Goal: Information Seeking & Learning: Find specific fact

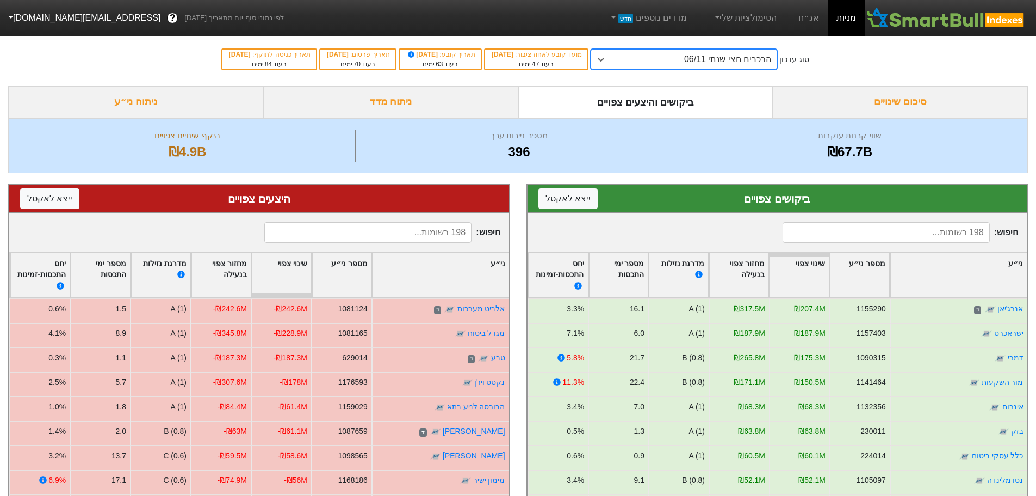
click at [859, 229] on input at bounding box center [886, 232] width 207 height 21
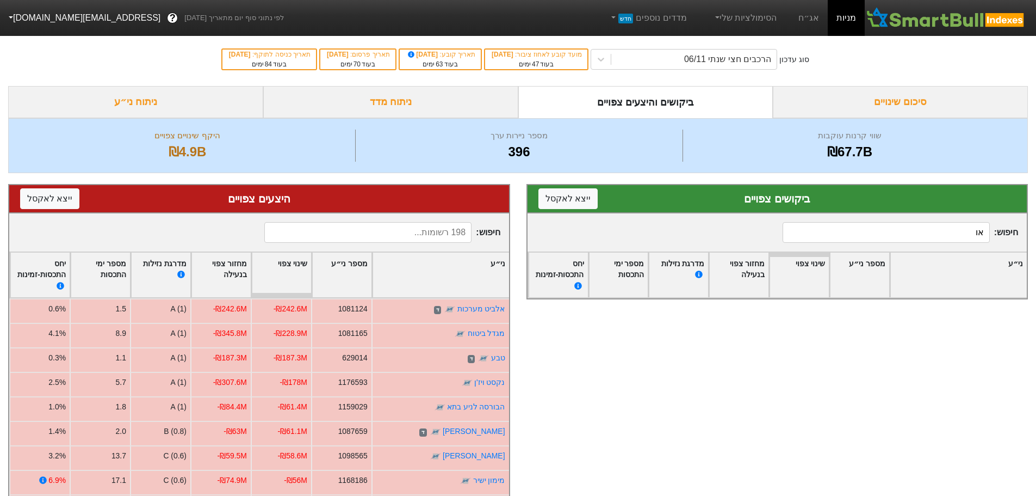
type input "א"
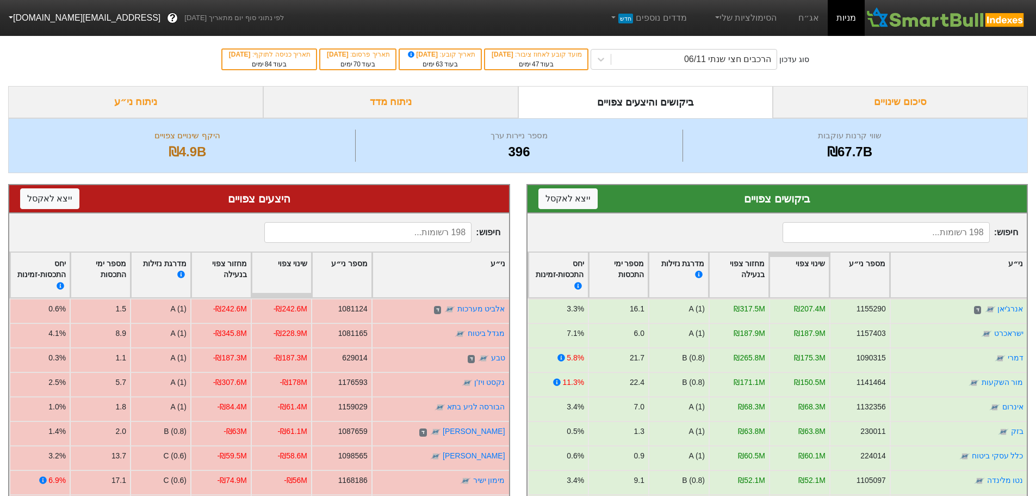
click at [432, 234] on input at bounding box center [367, 232] width 207 height 21
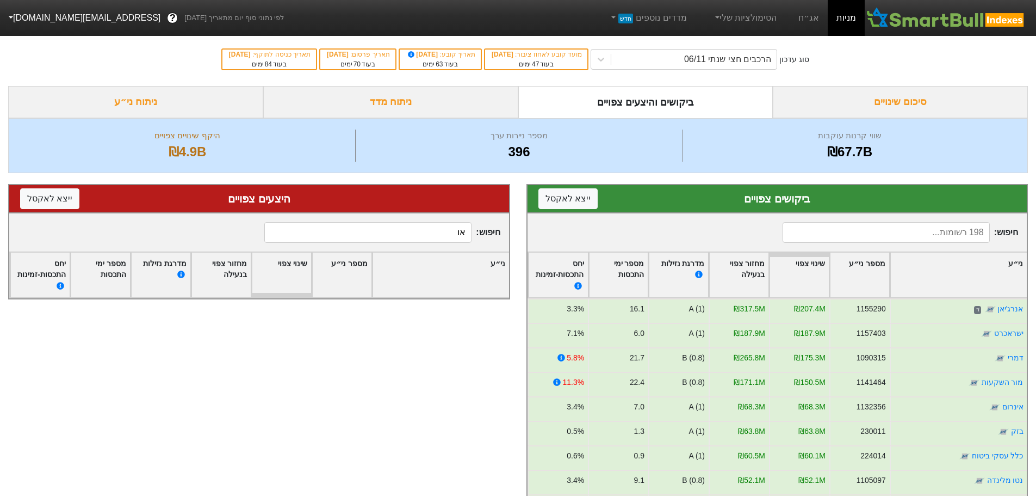
type input "א"
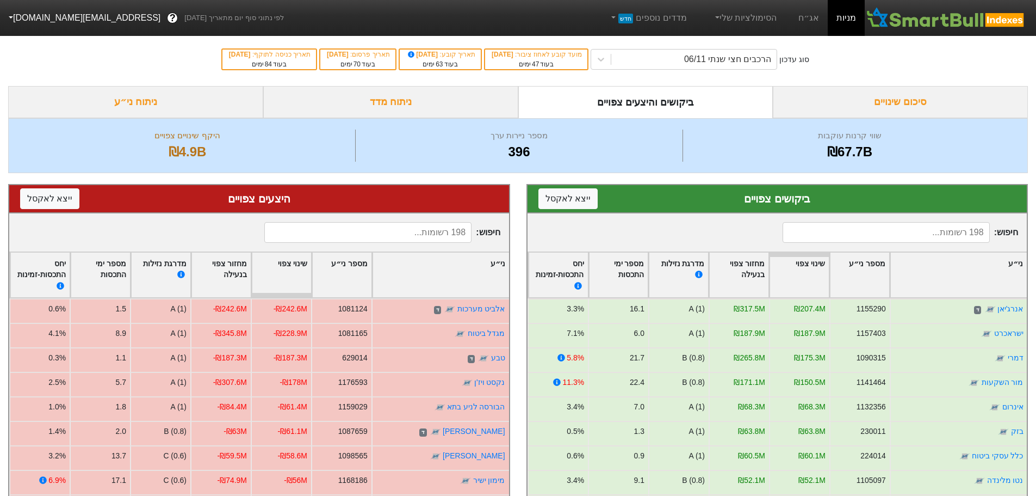
click at [432, 234] on input at bounding box center [367, 232] width 207 height 21
type input "או"
click at [481, 279] on div "ני״ע" at bounding box center [441, 274] width 137 height 45
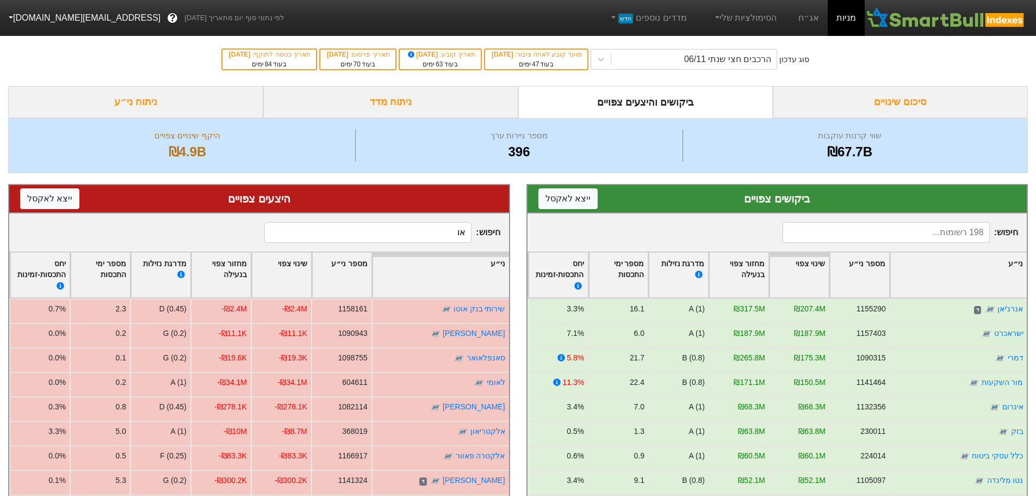
click at [481, 279] on div "ני״ע" at bounding box center [441, 274] width 137 height 45
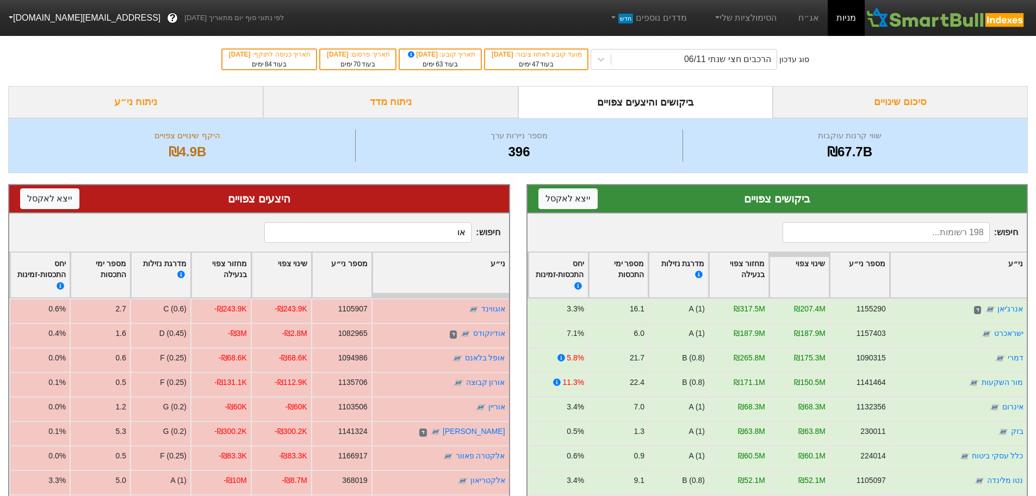
click at [481, 279] on div "ני״ע" at bounding box center [441, 274] width 137 height 45
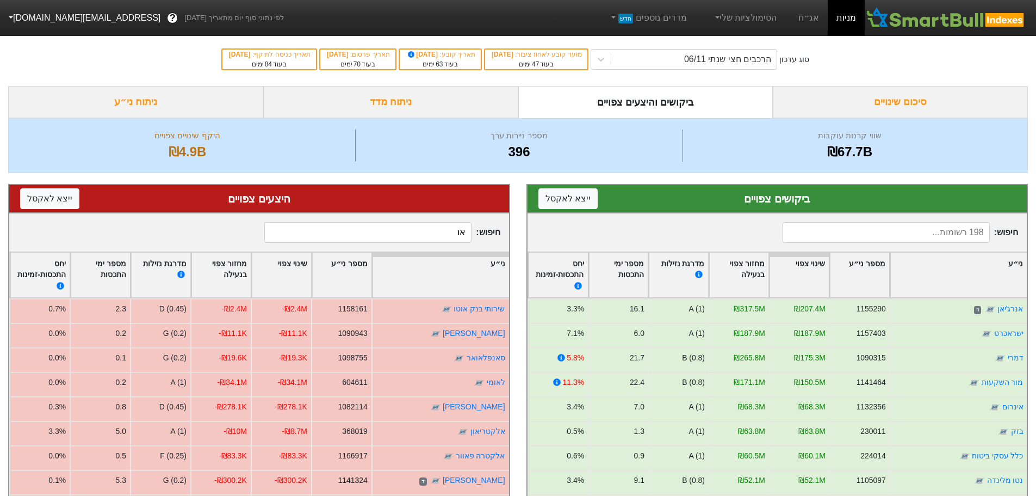
click at [481, 279] on div "ני״ע" at bounding box center [441, 274] width 137 height 45
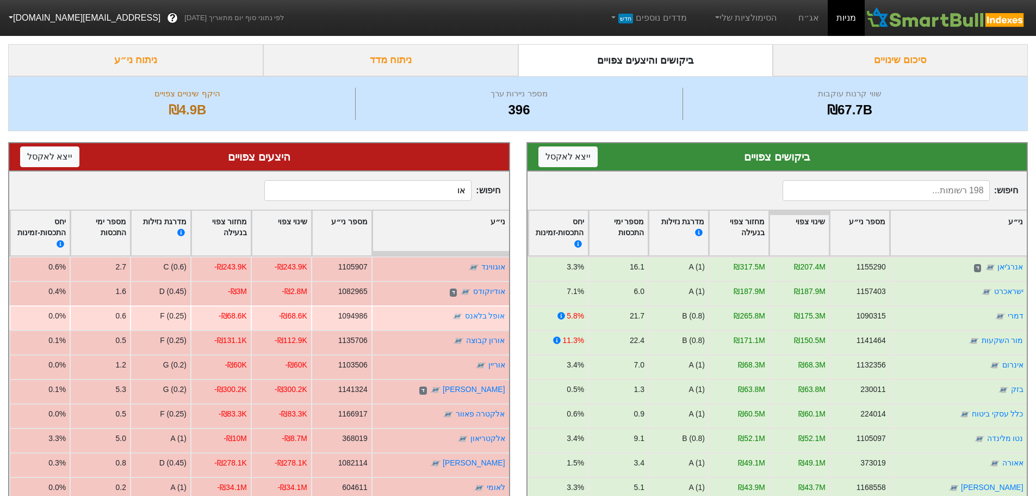
scroll to position [54, 0]
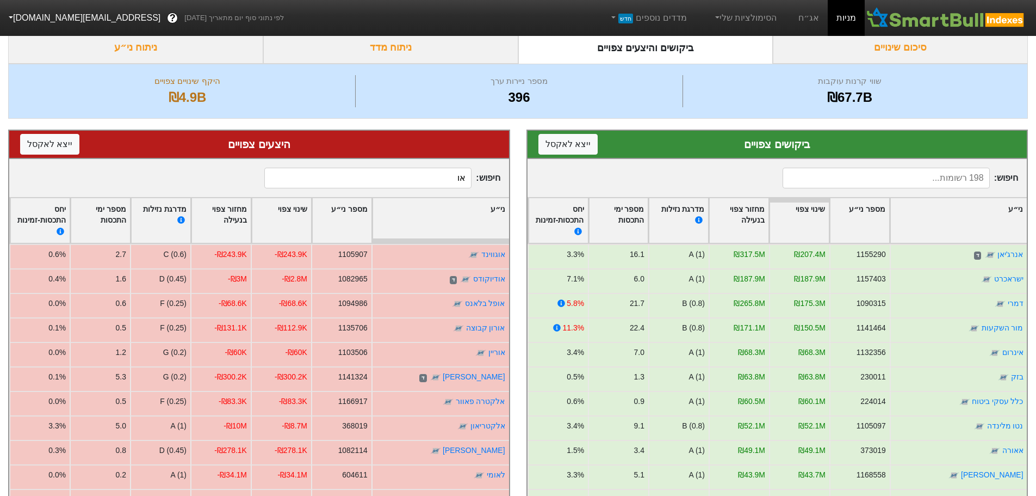
click at [991, 220] on div "ני״ע" at bounding box center [958, 220] width 137 height 45
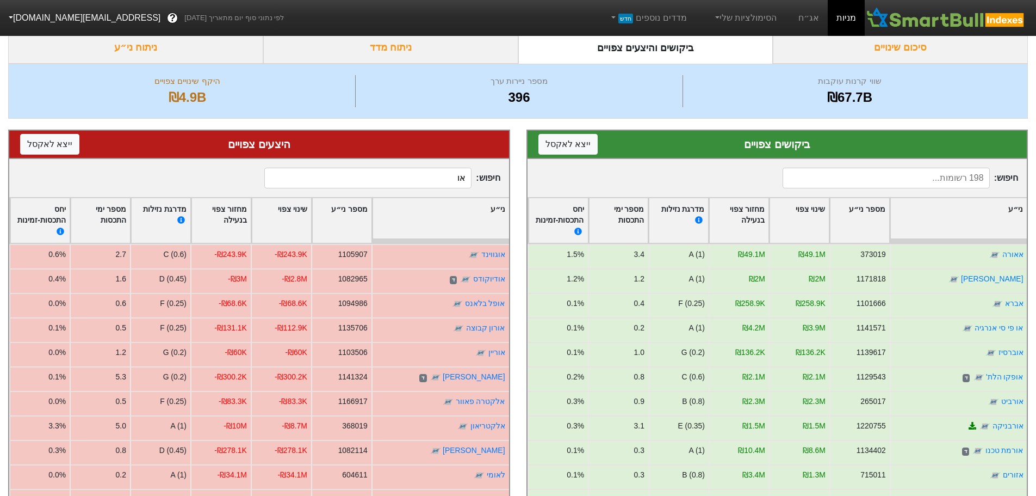
click at [991, 220] on div "ני״ע" at bounding box center [958, 220] width 137 height 45
click at [746, 228] on div "מחזור צפוי בנעילה" at bounding box center [738, 220] width 59 height 45
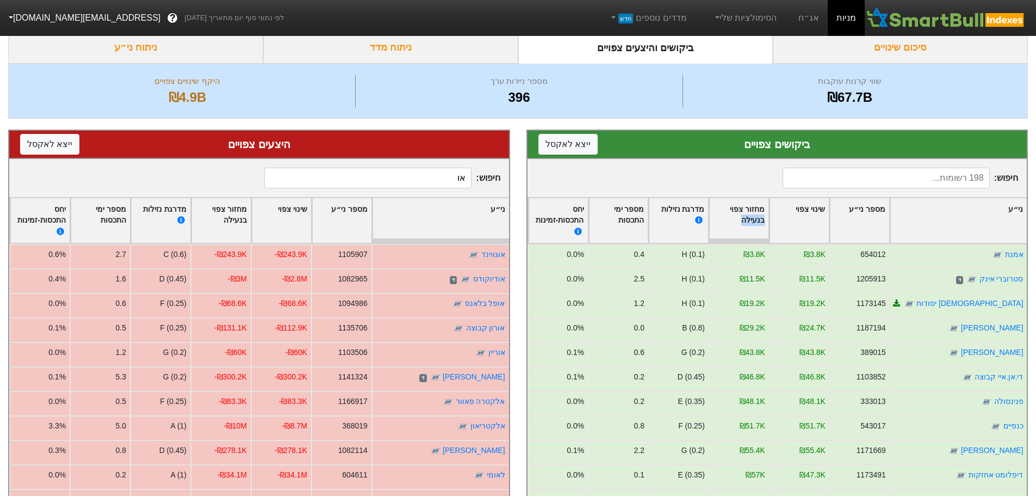
click at [746, 228] on div "מחזור צפוי בנעילה" at bounding box center [738, 220] width 59 height 45
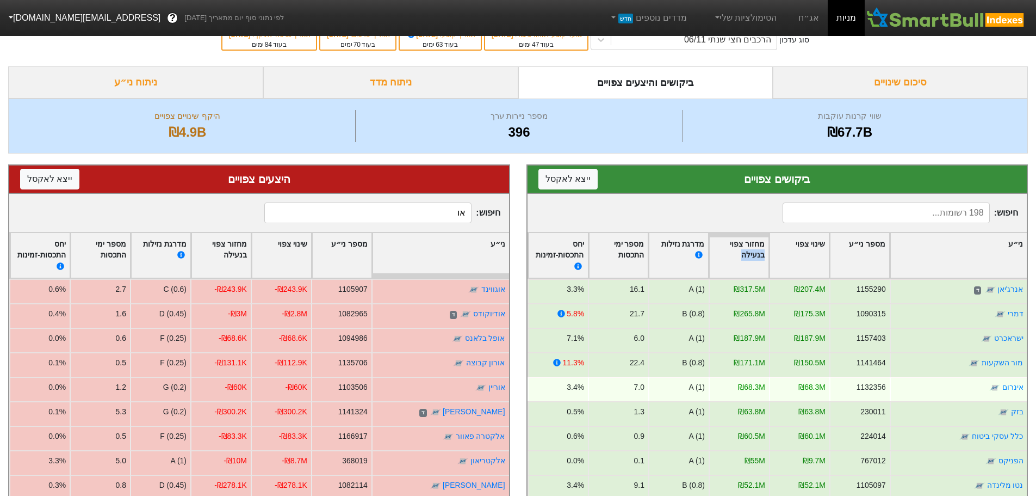
scroll to position [0, 0]
